Goal: Transaction & Acquisition: Purchase product/service

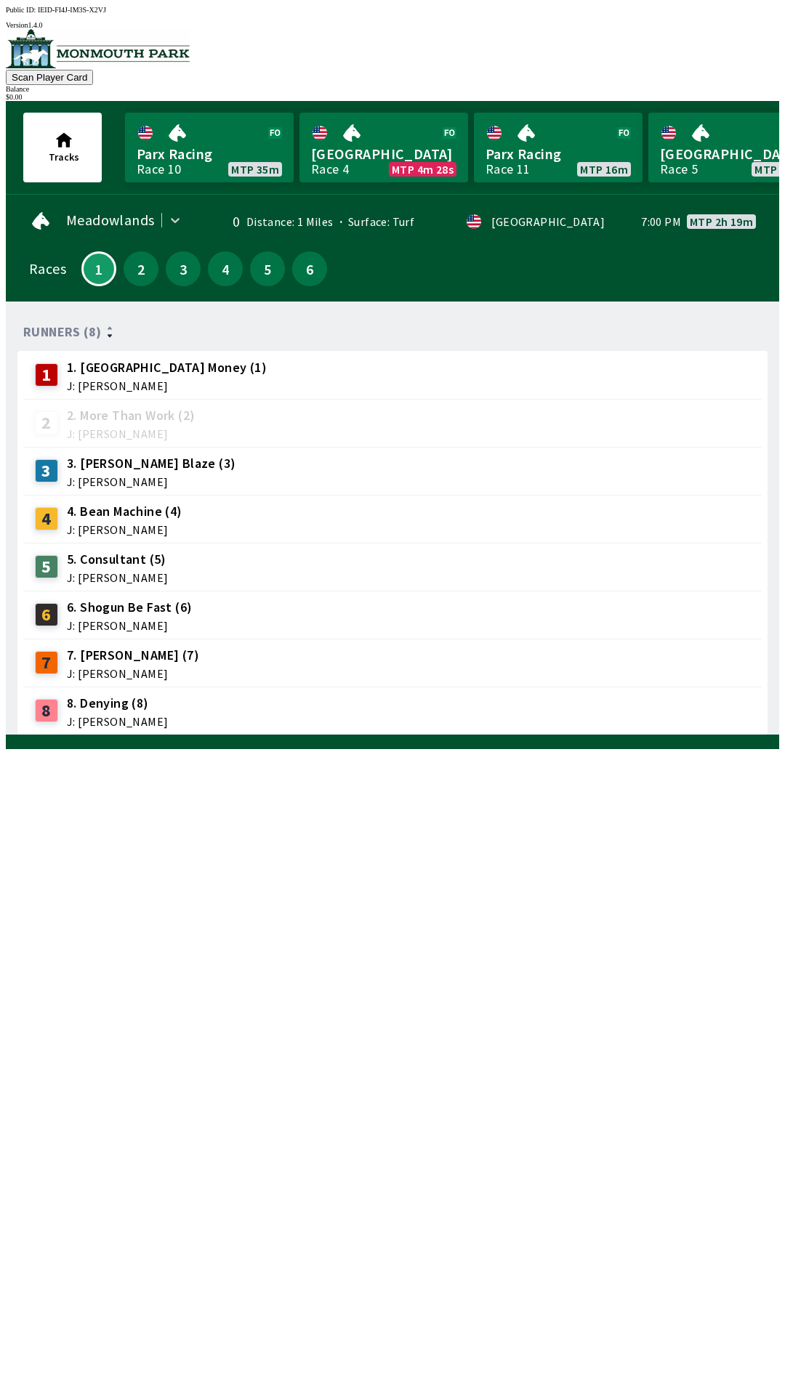
click at [237, 598] on div "6 6. Shogun Be Fast (6) J: [PERSON_NAME]" at bounding box center [392, 615] width 727 height 36
click at [139, 620] on span "J: [PERSON_NAME]" at bounding box center [129, 626] width 125 height 12
click at [137, 598] on span "6. Shogun Be Fast (6)" at bounding box center [129, 607] width 125 height 19
click at [361, 148] on link "Parx Racing Race 11 MTP 5m" at bounding box center [383, 148] width 169 height 70
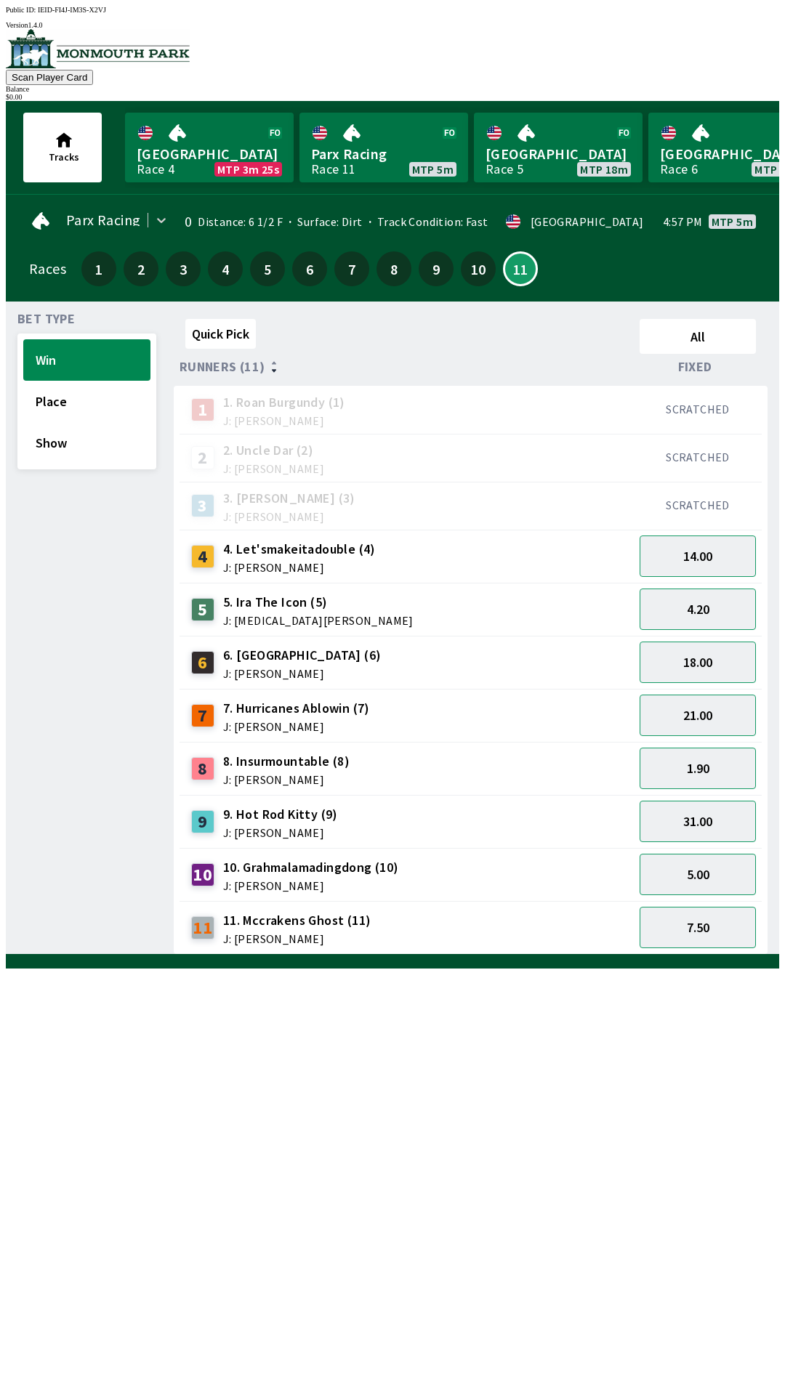
click at [378, 858] on span "10. Grahmalamadingdong (10)" at bounding box center [311, 867] width 176 height 19
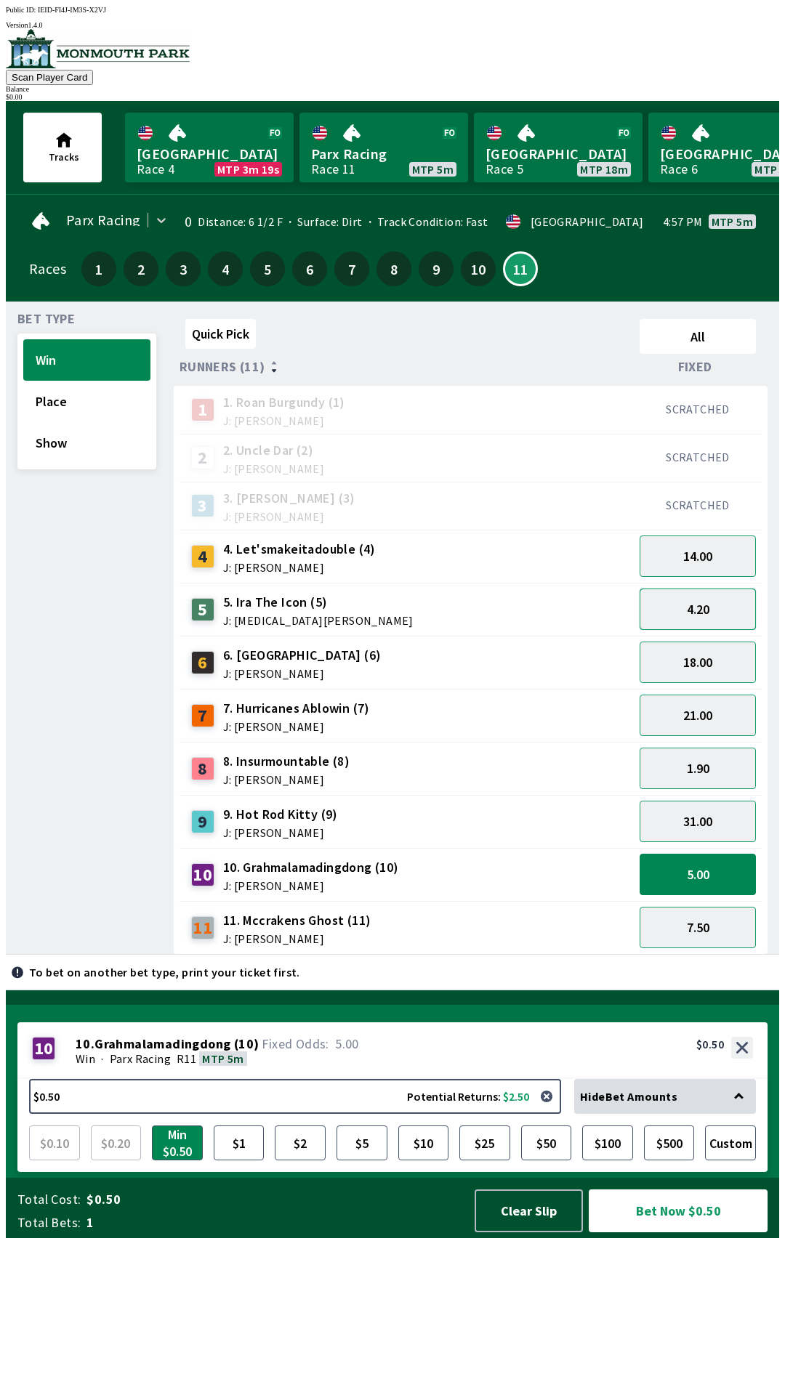
click at [741, 598] on button "4.20" at bounding box center [698, 609] width 116 height 41
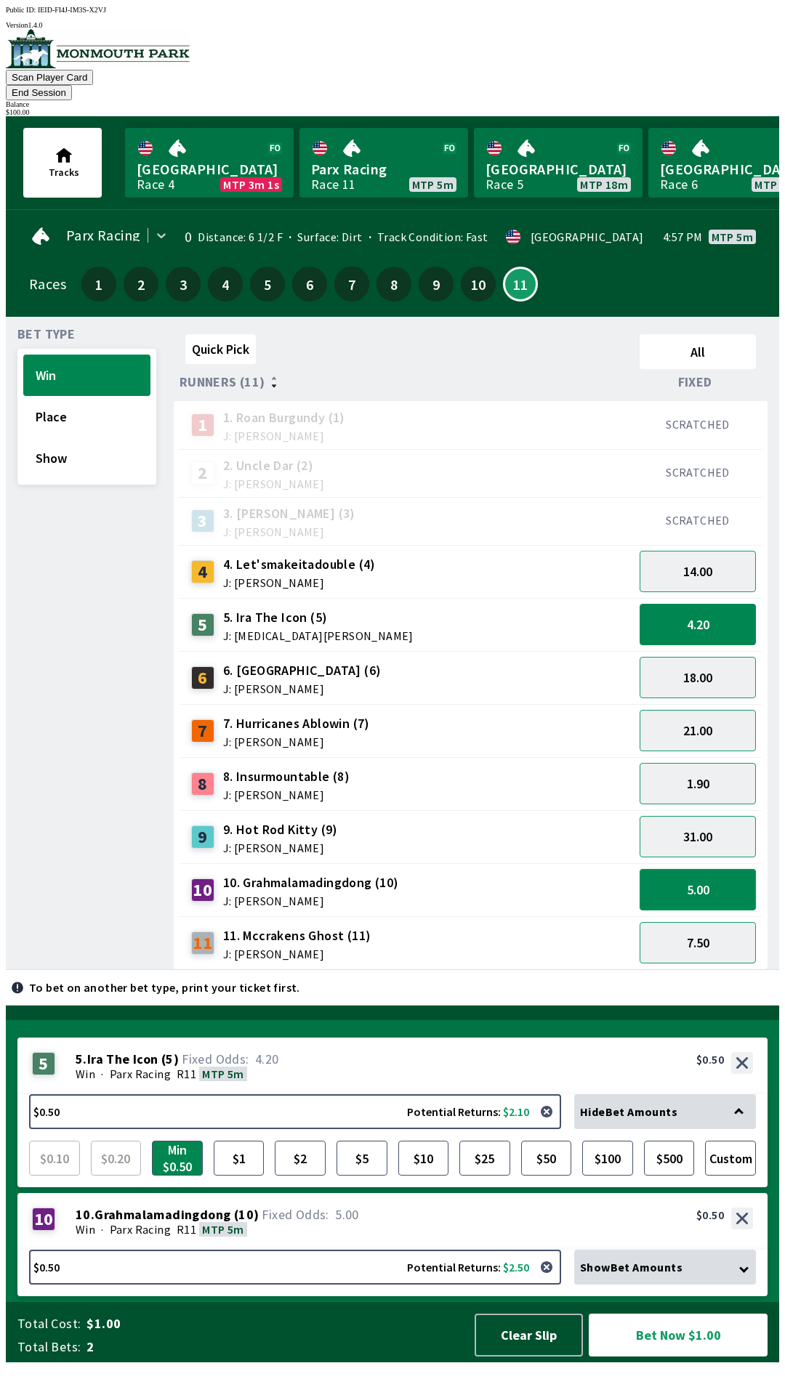
click at [709, 869] on button "5.00" at bounding box center [698, 889] width 116 height 41
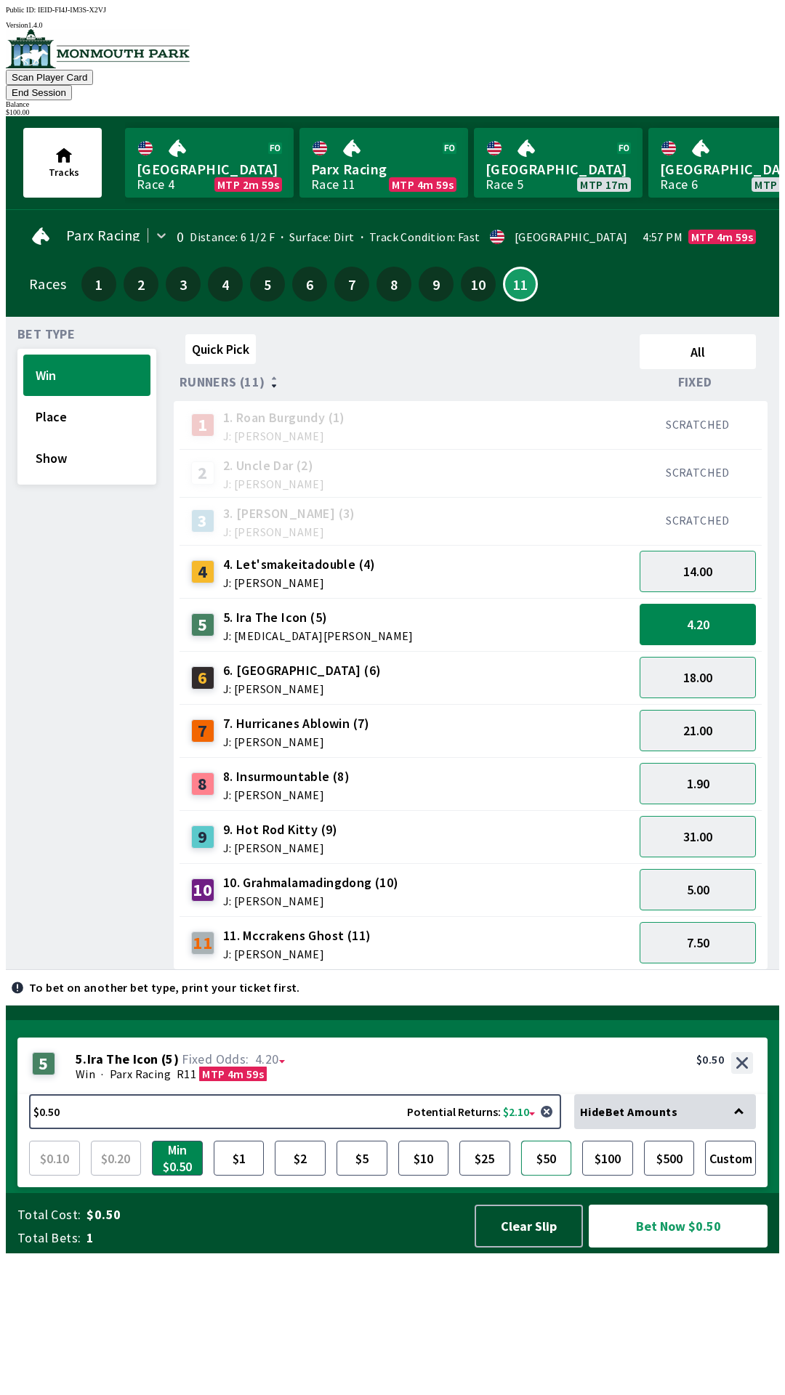
click at [548, 1176] on button "$50" at bounding box center [546, 1158] width 51 height 35
click at [692, 1248] on button "Bet Now $50.00" at bounding box center [678, 1226] width 179 height 43
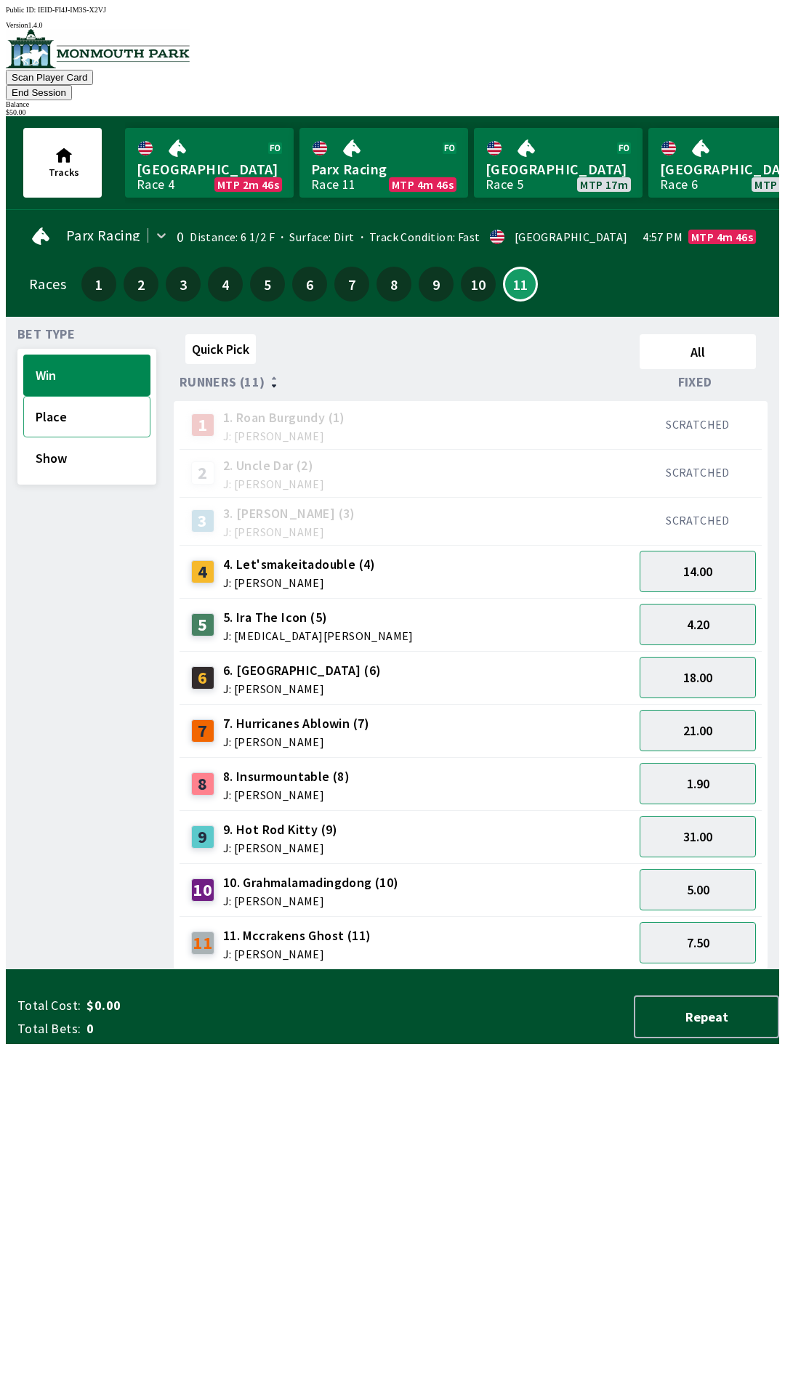
click at [92, 396] on button "Place" at bounding box center [86, 416] width 127 height 41
click at [728, 611] on button "2.10" at bounding box center [698, 624] width 116 height 41
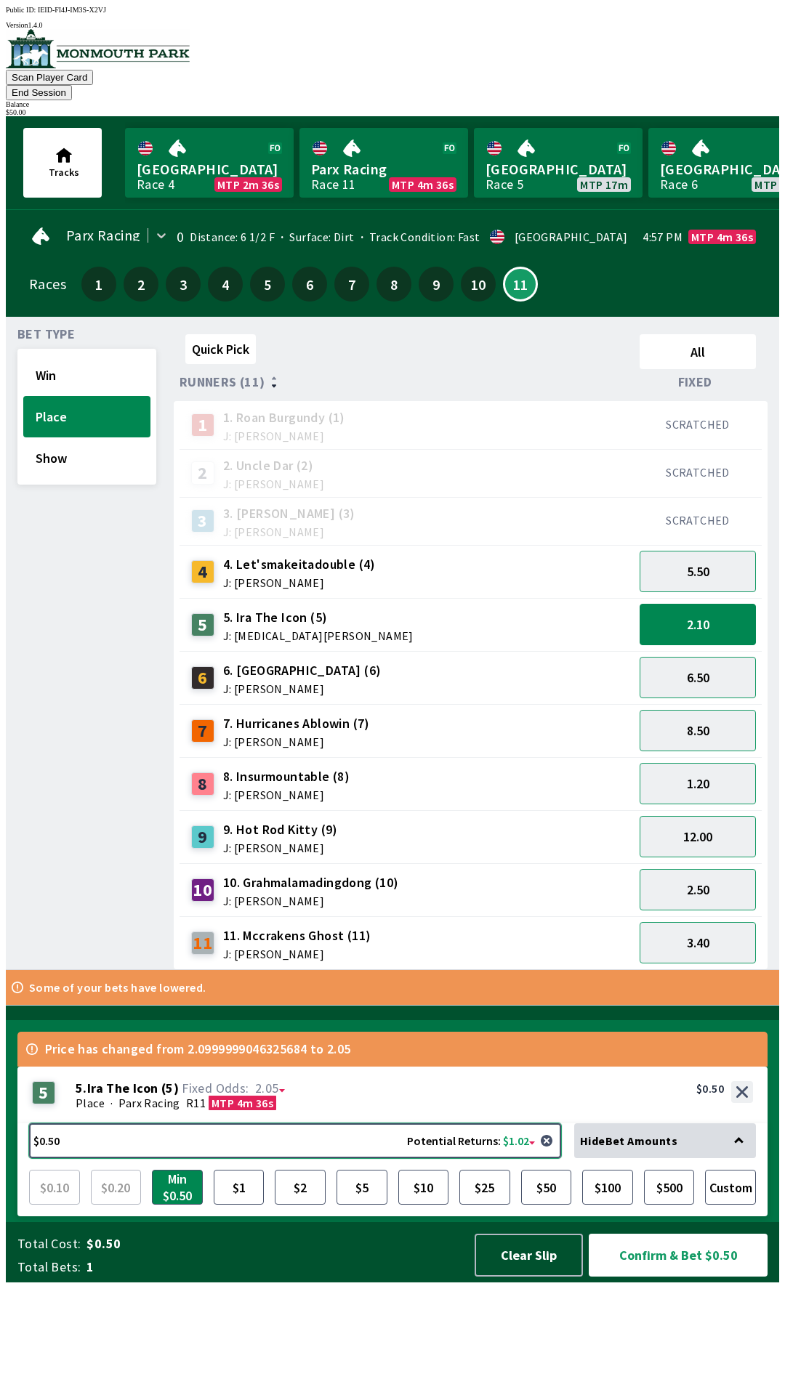
click at [259, 1159] on button "$0.50 Potential Returns: $1.02" at bounding box center [295, 1141] width 532 height 35
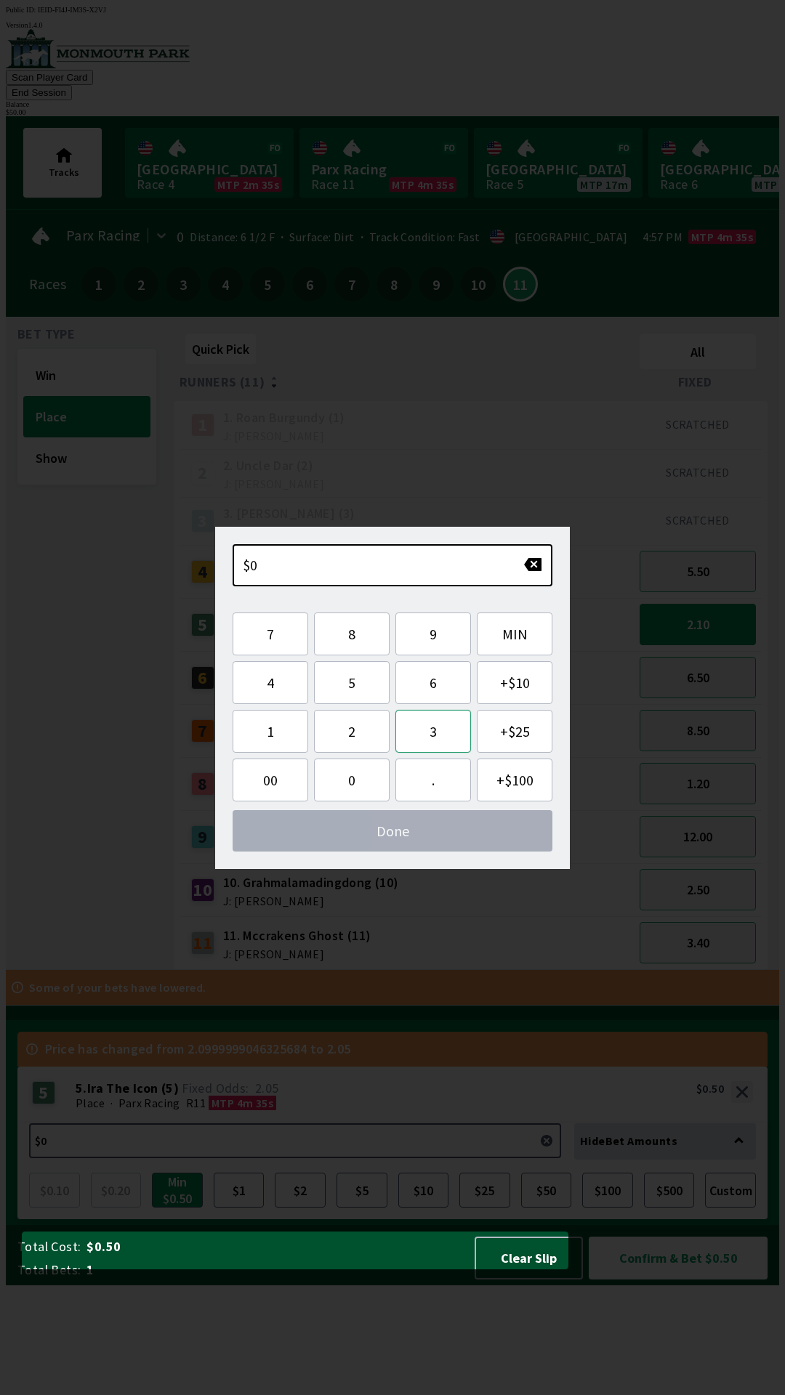
click at [436, 730] on button "3" at bounding box center [433, 731] width 76 height 43
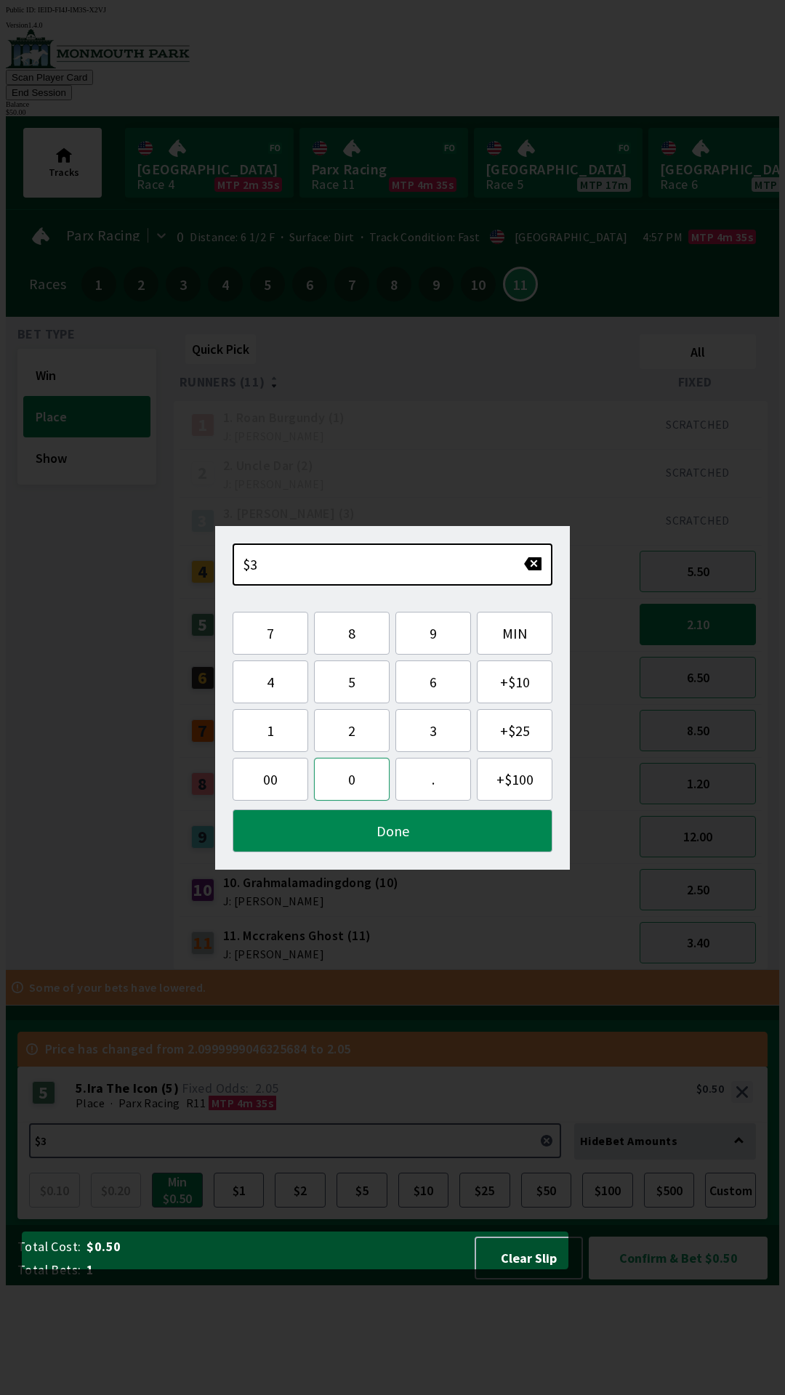
click at [363, 778] on button "0" at bounding box center [352, 779] width 76 height 43
click at [401, 838] on button "Done" at bounding box center [393, 831] width 320 height 43
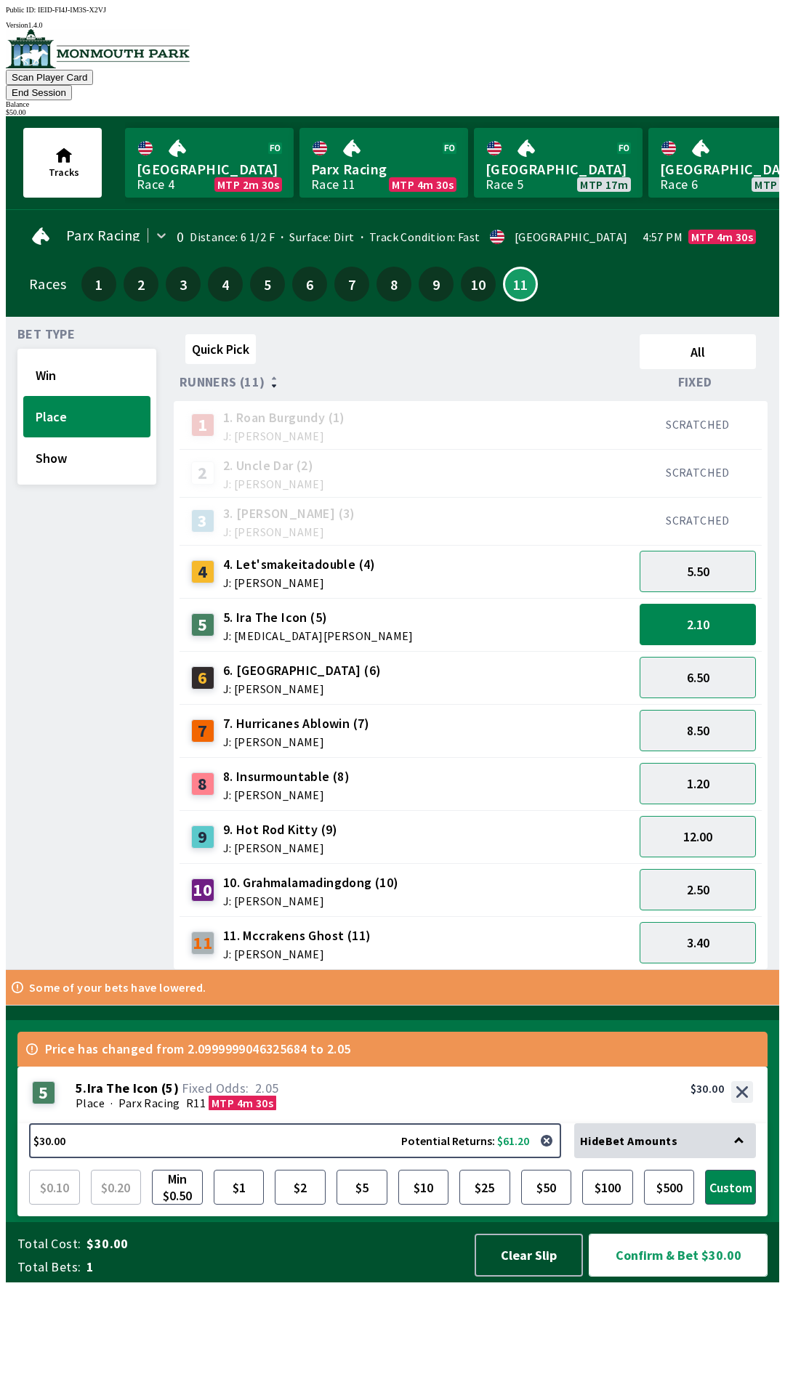
click at [670, 1277] on button "Confirm & Bet $30.00" at bounding box center [678, 1255] width 179 height 43
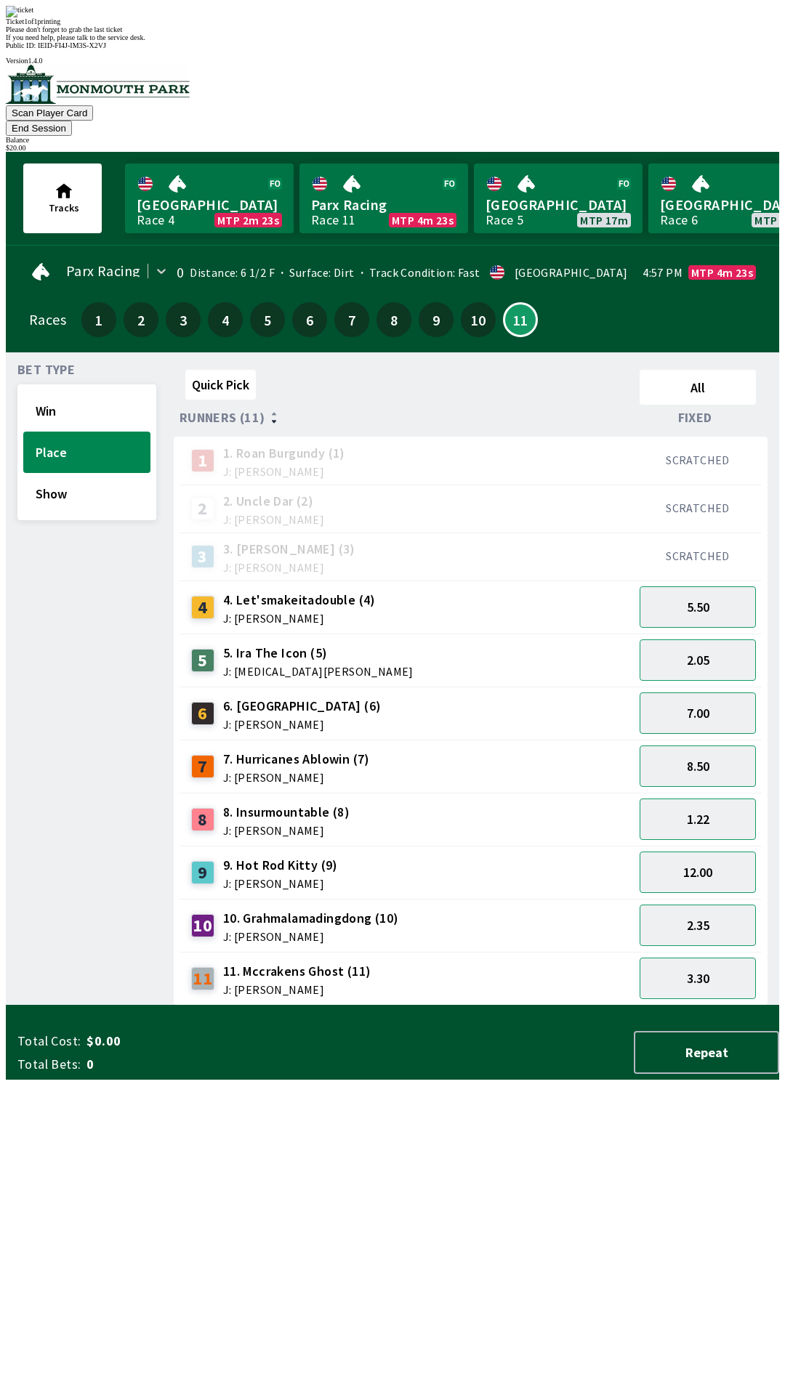
click at [263, 33] on div "Please don't forget to grab the last ticket" at bounding box center [392, 29] width 773 height 8
click at [587, 1006] on div "Quick Pick All Runners (11) Fixed 1 1. [PERSON_NAME] (1) J: [PERSON_NAME] SCRAT…" at bounding box center [476, 685] width 605 height 642
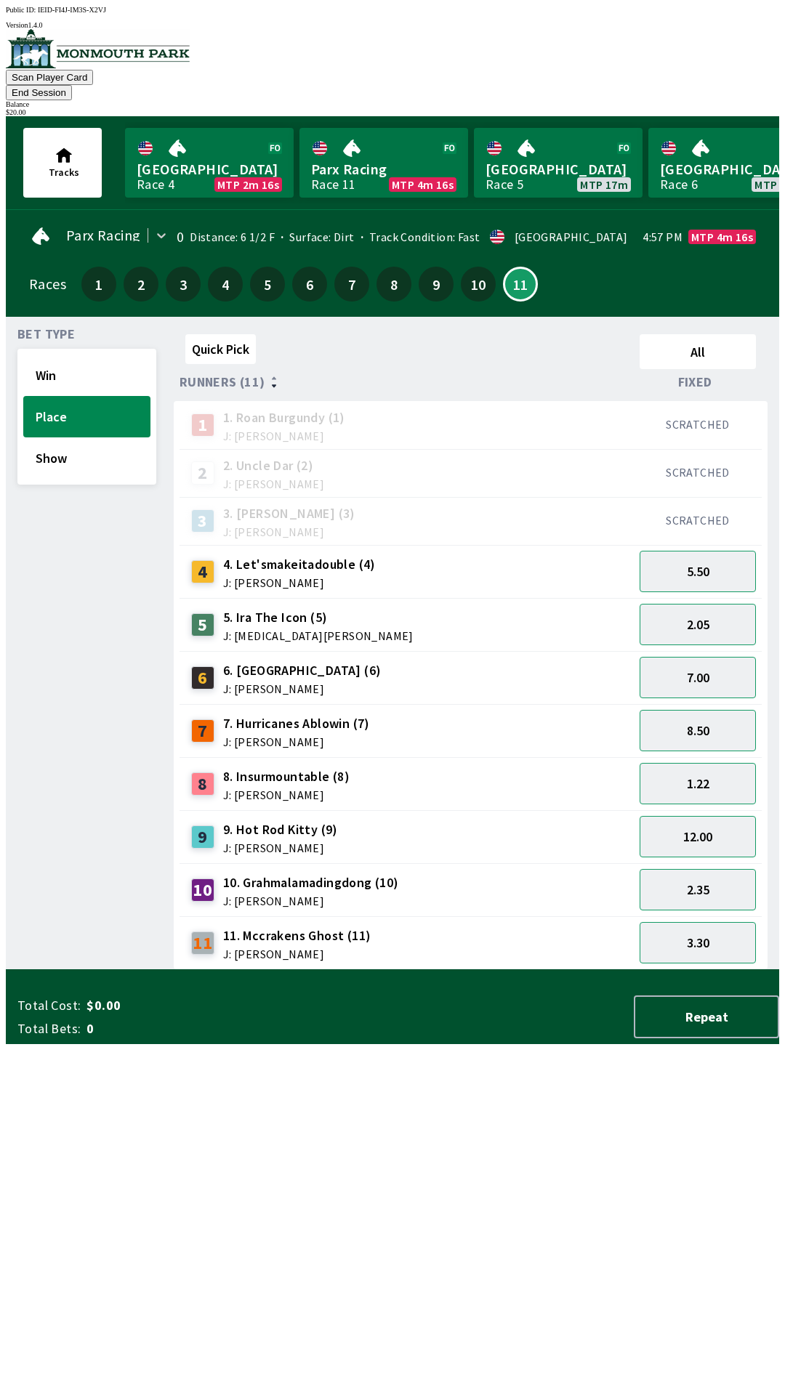
click at [719, 108] on div "$ 20.00" at bounding box center [392, 112] width 773 height 8
click at [72, 85] on button "End Session" at bounding box center [39, 92] width 66 height 15
